Goal: Information Seeking & Learning: Check status

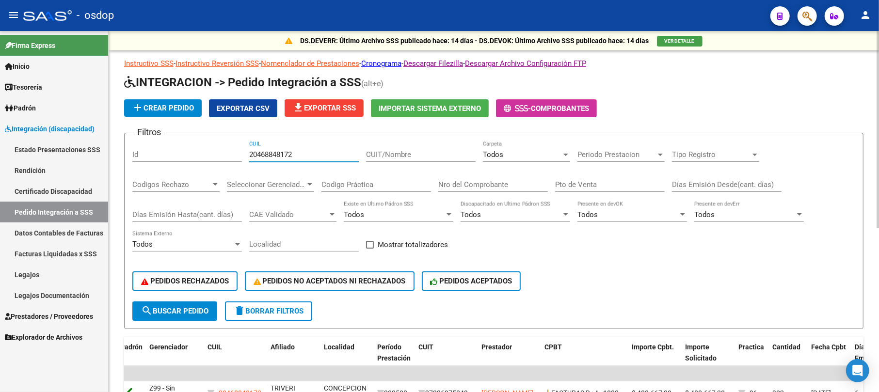
click at [266, 155] on input "20468848172" at bounding box center [304, 154] width 110 height 9
paste input "7449955248"
type input "27449955248"
click at [167, 312] on span "search Buscar Pedido" at bounding box center [174, 311] width 67 height 9
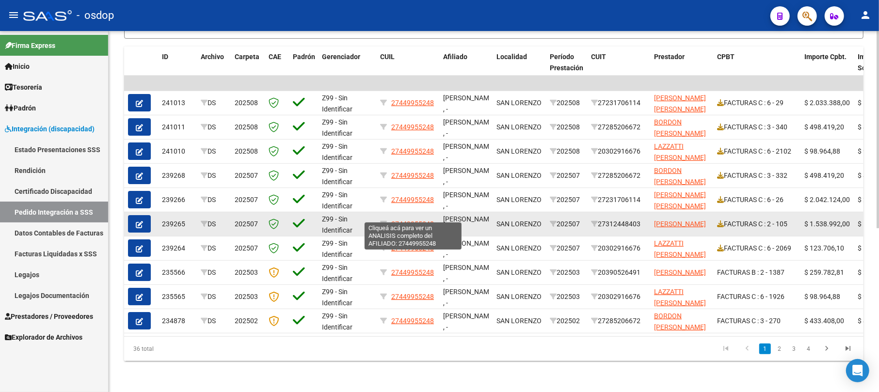
click at [410, 220] on span "27449955248" at bounding box center [412, 224] width 43 height 8
type textarea "27449955248"
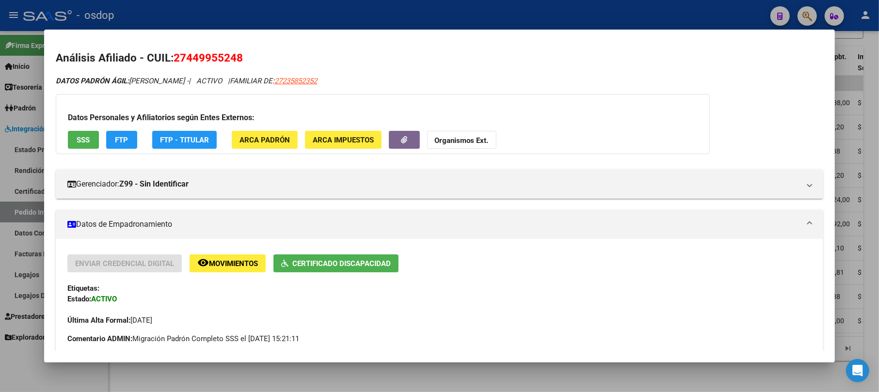
click at [497, 11] on div at bounding box center [439, 196] width 879 height 392
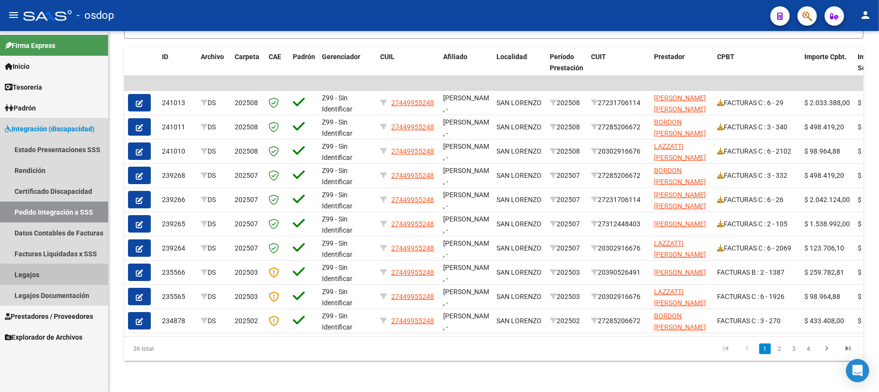
click at [20, 272] on link "Legajos" at bounding box center [54, 274] width 108 height 21
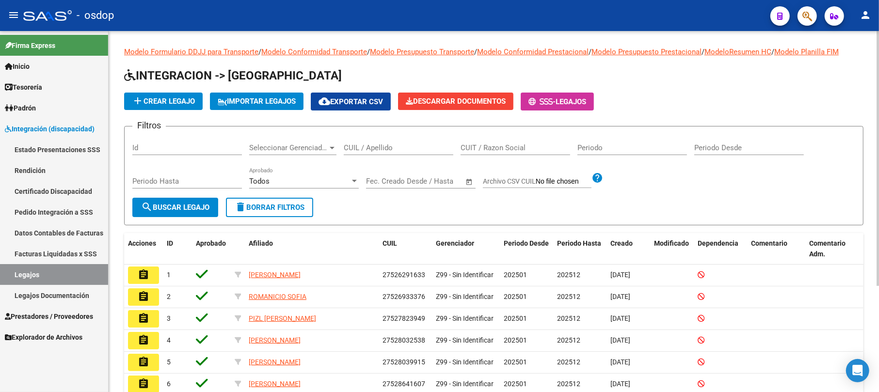
click at [361, 138] on div "CUIL / Apellido" at bounding box center [399, 144] width 110 height 21
click at [364, 146] on input "CUIL / Apellido" at bounding box center [399, 148] width 110 height 9
paste input "27449955248"
type input "27449955248"
click at [178, 206] on span "search Buscar Legajo" at bounding box center [175, 207] width 68 height 9
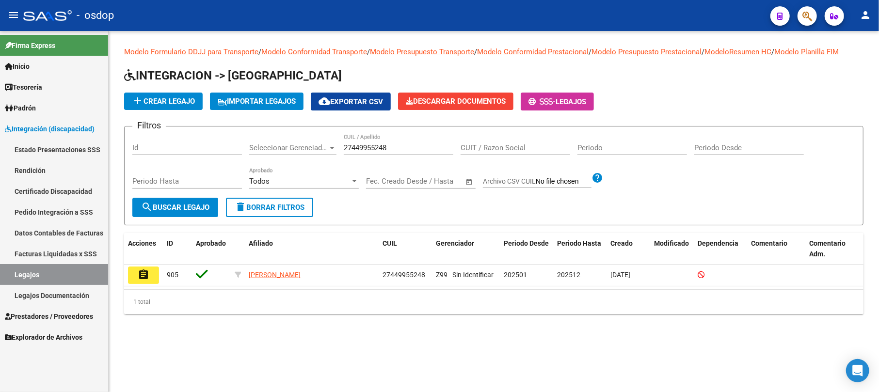
click at [142, 274] on mat-icon "assignment" at bounding box center [144, 275] width 12 height 12
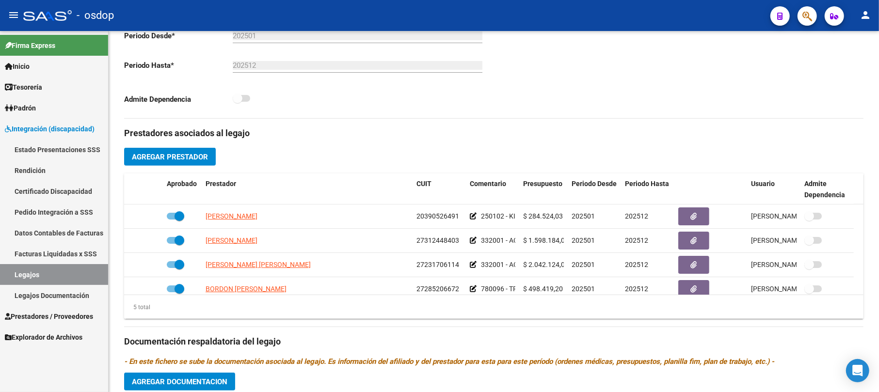
click at [65, 211] on link "Pedido Integración a SSS" at bounding box center [54, 212] width 108 height 21
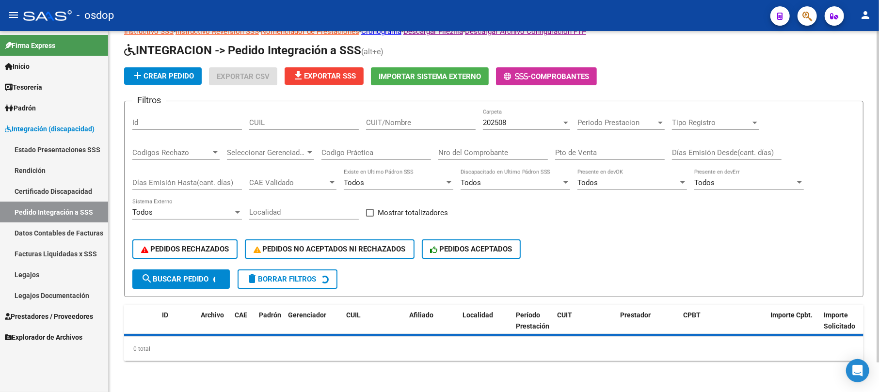
scroll to position [32, 0]
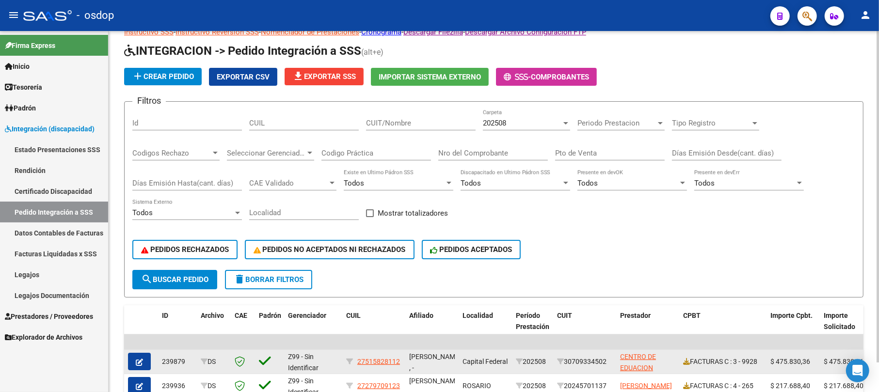
click at [266, 350] on datatable-body-cell at bounding box center [269, 362] width 29 height 24
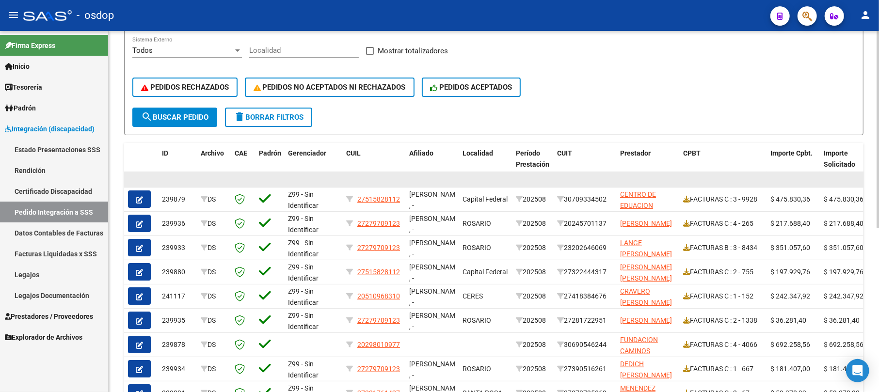
scroll to position [0, 0]
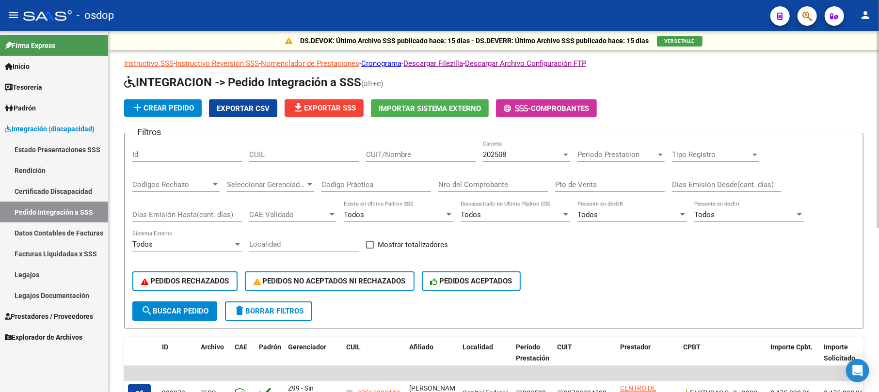
click at [307, 154] on input "CUIL" at bounding box center [304, 154] width 110 height 9
paste input "27449955248"
type input "27449955248"
click at [532, 151] on div "202508" at bounding box center [522, 154] width 79 height 9
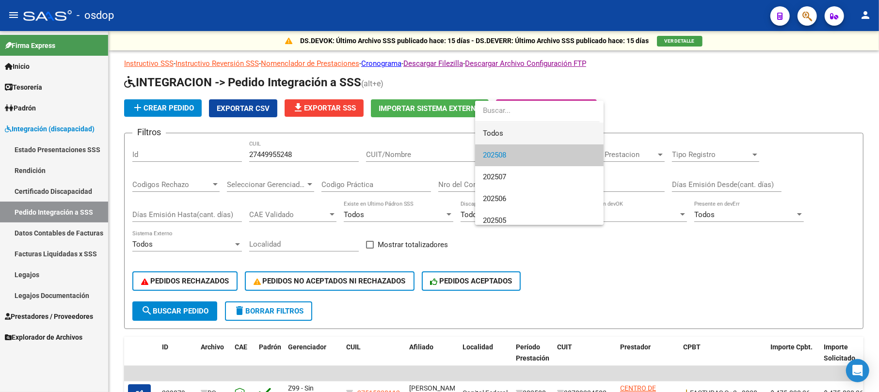
click at [508, 136] on span "Todos" at bounding box center [539, 134] width 113 height 22
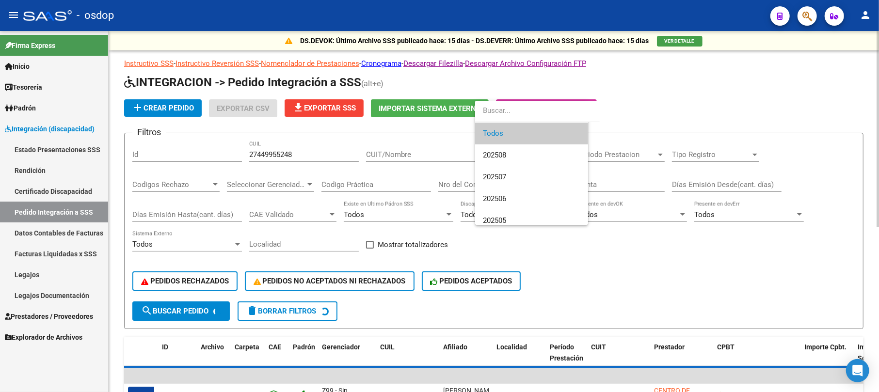
click at [177, 313] on span "search Buscar Pedido" at bounding box center [174, 311] width 67 height 9
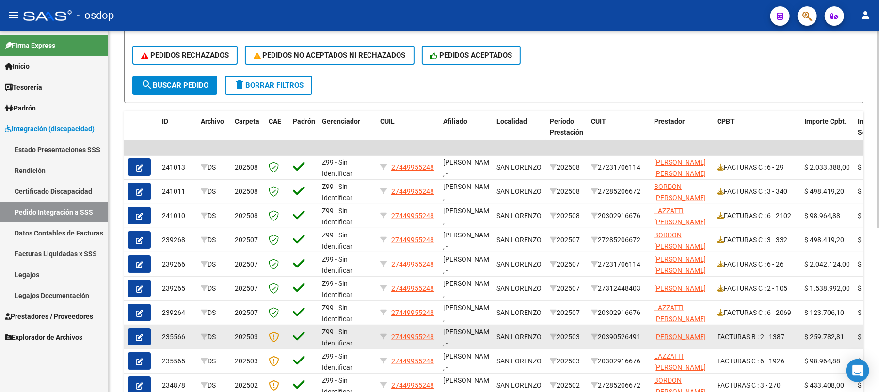
scroll to position [259, 0]
